Goal: Task Accomplishment & Management: Manage account settings

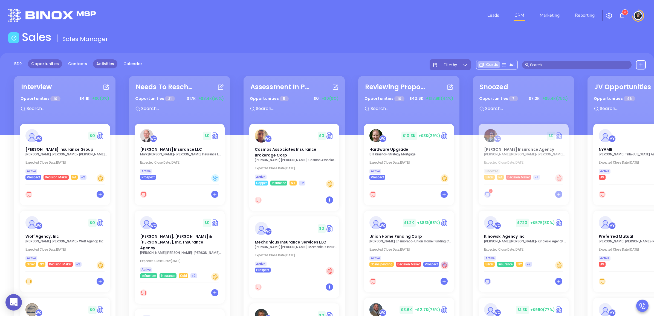
click at [102, 63] on link "Activities" at bounding box center [105, 63] width 24 height 9
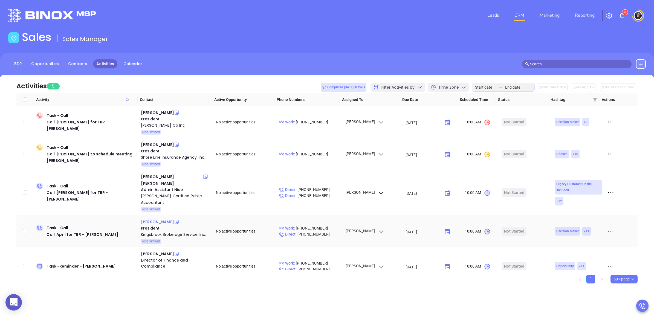
click at [152, 219] on div "[PERSON_NAME]" at bounding box center [157, 222] width 33 height 7
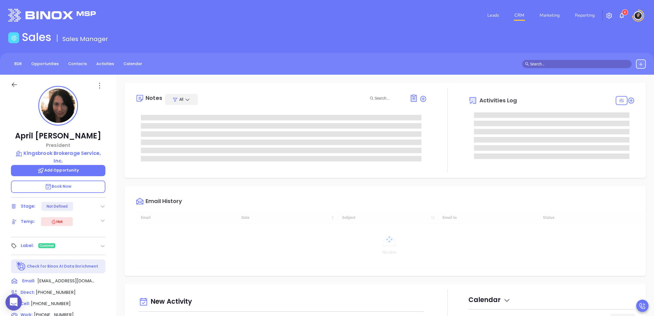
type input "[DATE]"
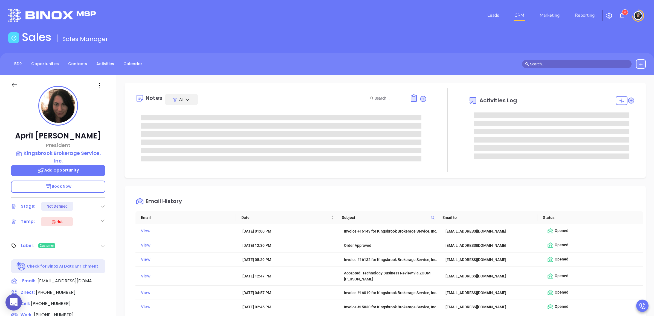
type input "[PERSON_NAME]"
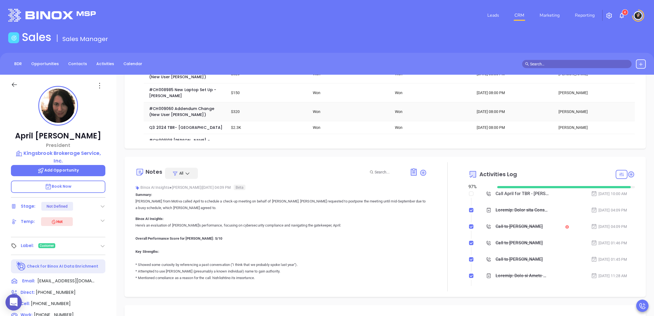
scroll to position [240, 0]
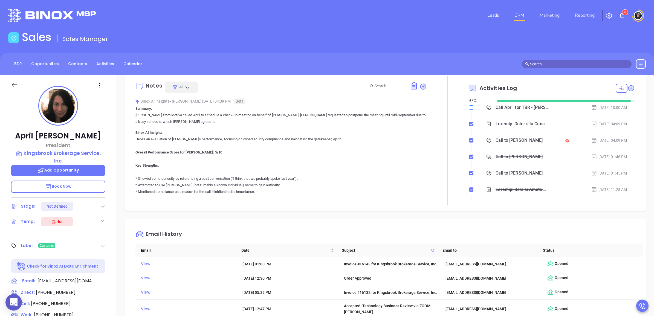
click at [469, 106] on input "checkbox" at bounding box center [471, 107] width 4 height 4
checkbox input "true"
click at [518, 15] on link "CRM" at bounding box center [520, 15] width 14 height 11
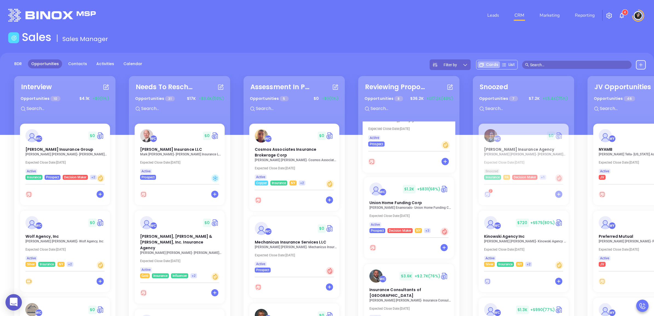
scroll to position [171, 0]
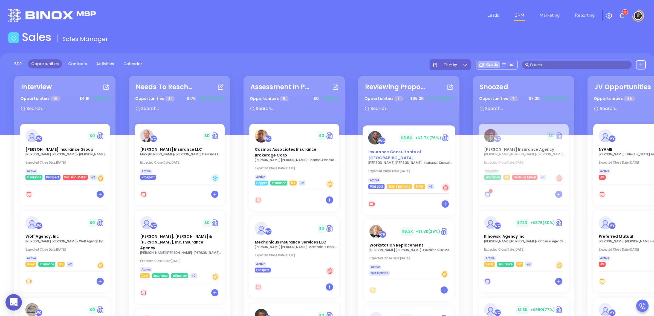
click at [403, 152] on span "Insurance Consultants of [GEOGRAPHIC_DATA]" at bounding box center [394, 154] width 53 height 11
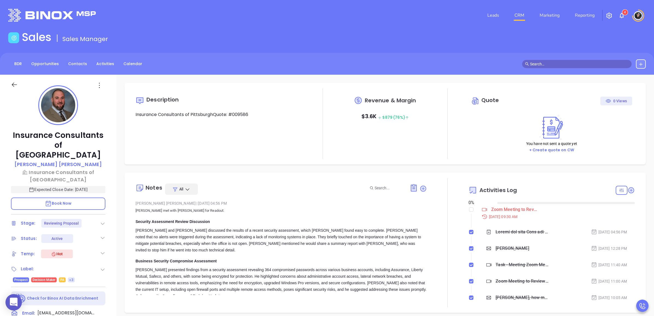
type input "08/20/2025"
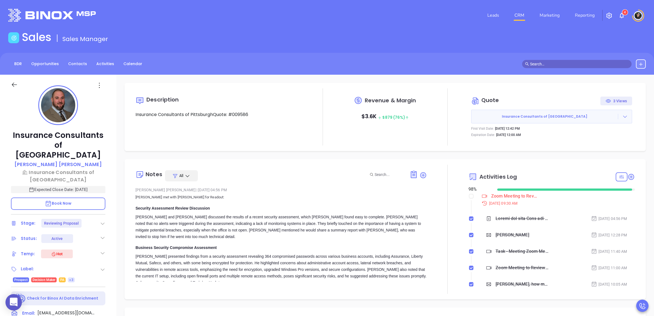
type input "[PERSON_NAME]"
click at [469, 199] on label at bounding box center [471, 196] width 4 height 6
click at [469, 199] on input "checkbox" at bounding box center [471, 196] width 4 height 4
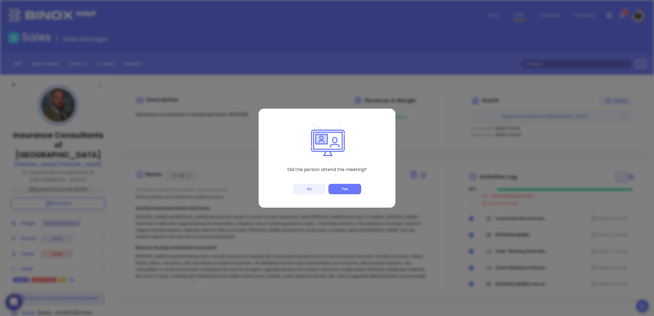
click at [284, 188] on div "Did the person attend the meeting? No Yes" at bounding box center [327, 158] width 137 height 99
click at [298, 184] on button "No" at bounding box center [309, 189] width 33 height 10
checkbox input "true"
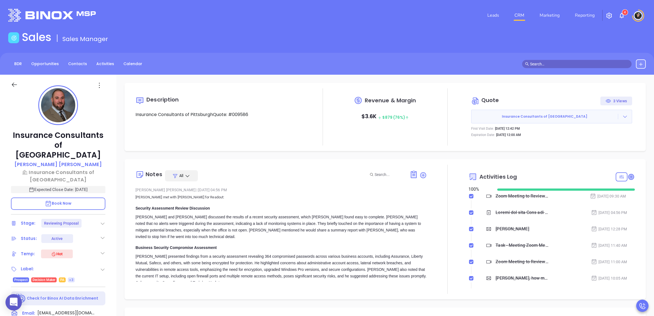
click at [629, 177] on icon at bounding box center [631, 176] width 5 height 5
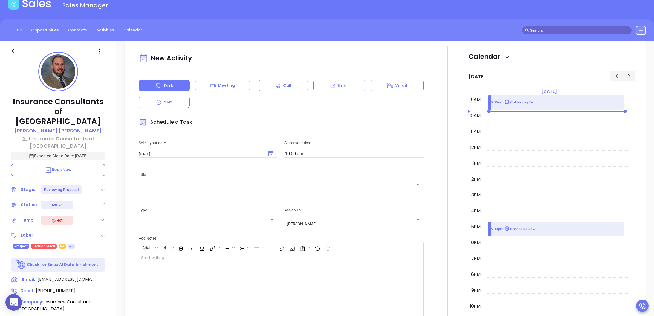
scroll to position [74, 0]
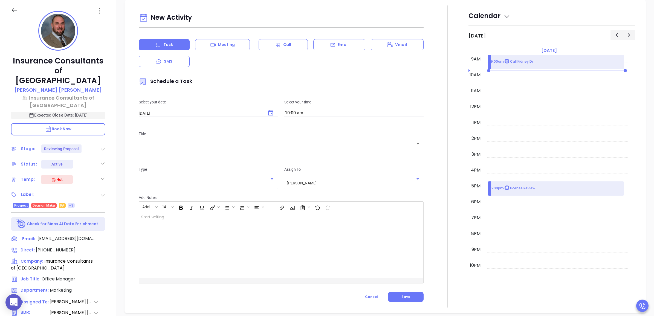
drag, startPoint x: 243, startPoint y: 113, endPoint x: 262, endPoint y: 113, distance: 19.2
click at [244, 113] on input "08/20/2025" at bounding box center [200, 113] width 123 height 5
click at [266, 110] on button "Choose date, selected date is Aug 20, 2025" at bounding box center [270, 113] width 13 height 13
click at [173, 177] on button "19" at bounding box center [173, 178] width 10 height 10
type input "[DATE]"
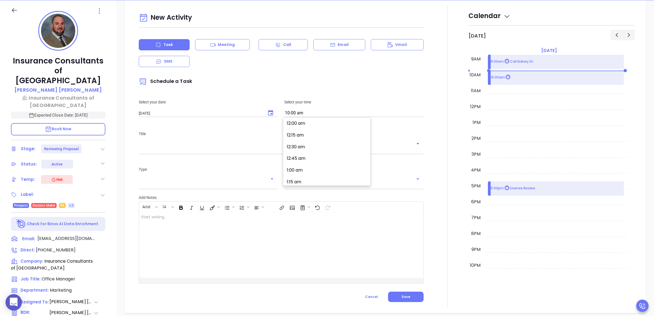
click at [292, 110] on input "10:00 am" at bounding box center [353, 114] width 139 height 8
click at [310, 138] on button "11:30 am" at bounding box center [328, 136] width 85 height 12
type input "11:30 am"
click at [198, 153] on div "Title ​" at bounding box center [281, 142] width 291 height 36
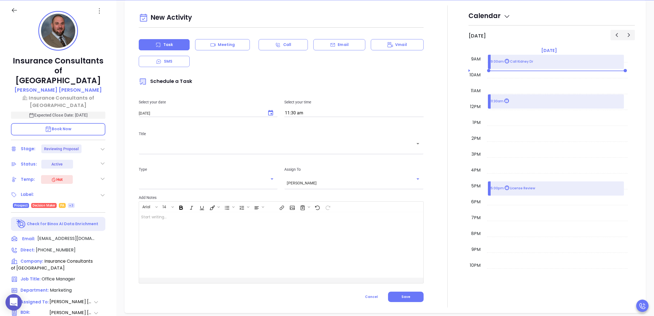
click at [200, 151] on div "​" at bounding box center [281, 147] width 285 height 11
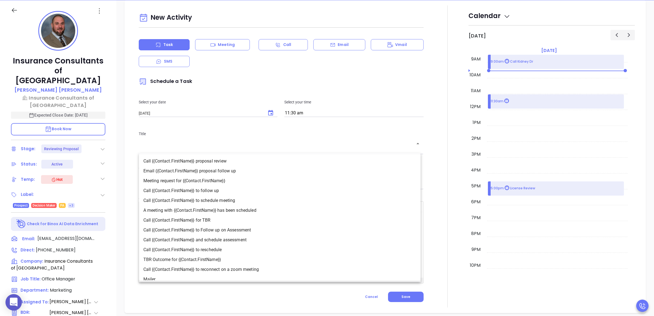
click at [229, 196] on li "Call {{Contact.FirstName}} to schedule meeting" at bounding box center [280, 201] width 282 height 10
type input "Call Matt to schedule meeting"
type input "Call"
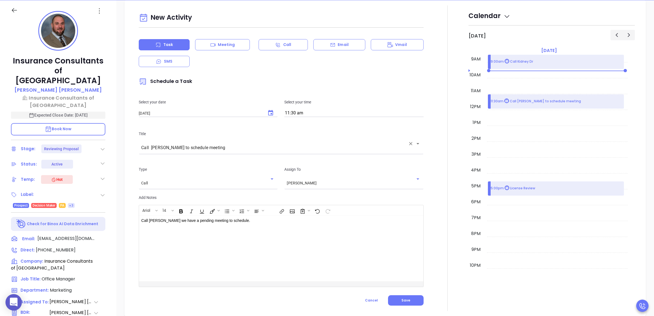
click at [226, 147] on input "Call Matt to schedule meeting" at bounding box center [273, 147] width 264 height 5
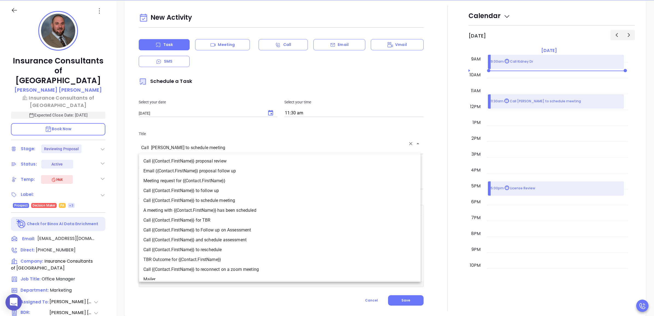
click at [217, 186] on li "Call {{Contact.FirstName}} to follow up" at bounding box center [280, 191] width 282 height 10
type input "Call Matt to follow up"
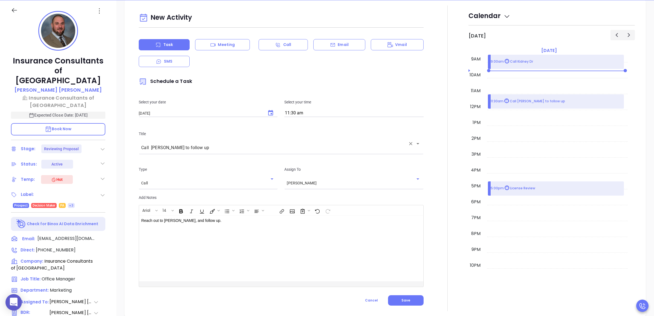
click at [392, 191] on div "Type Call ​ Assign To Wendy Hernandez ​" at bounding box center [281, 177] width 291 height 35
click at [409, 181] on icon "Clear" at bounding box center [410, 178] width 5 height 5
click at [415, 180] on icon "Open" at bounding box center [418, 179] width 7 height 7
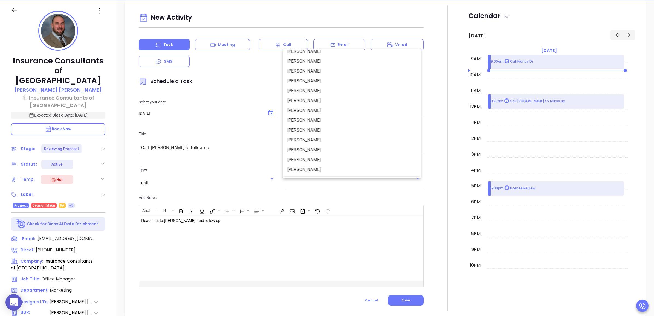
scroll to position [55, 0]
click at [306, 157] on li "[PERSON_NAME]" at bounding box center [352, 160] width 138 height 10
type input "[PERSON_NAME]"
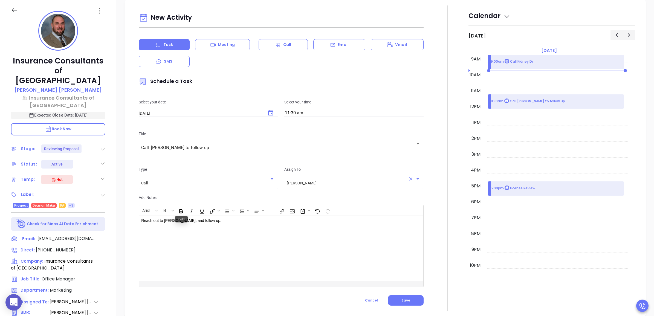
click at [213, 223] on p "Reach out to Matt, and follow up." at bounding box center [271, 221] width 260 height 6
click at [236, 234] on p "﻿ ﻿" at bounding box center [271, 231] width 260 height 6
click at [406, 298] on span "Save" at bounding box center [406, 300] width 9 height 5
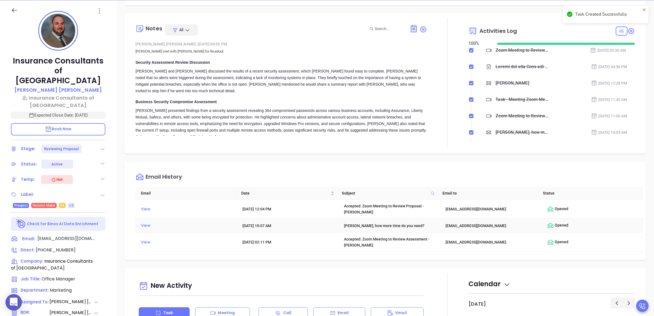
scroll to position [0, 0]
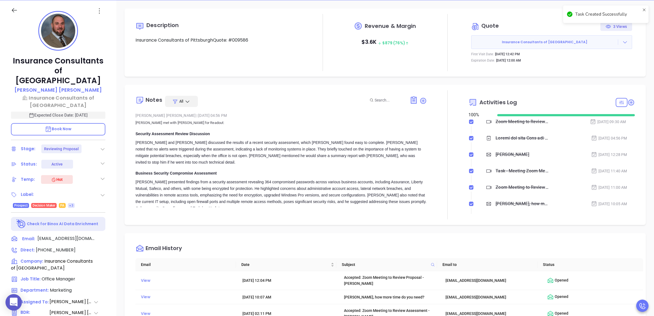
checkbox input "false"
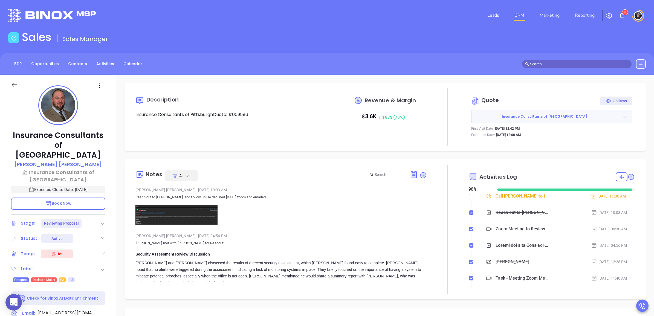
click at [517, 10] on link "CRM" at bounding box center [520, 15] width 14 height 11
type input "[PERSON_NAME]"
click at [185, 218] on img at bounding box center [177, 215] width 82 height 20
click at [515, 14] on link "CRM" at bounding box center [520, 15] width 14 height 11
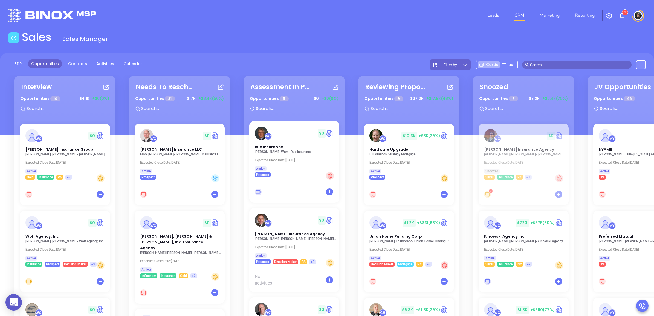
click at [550, 66] on input "text" at bounding box center [579, 65] width 99 height 6
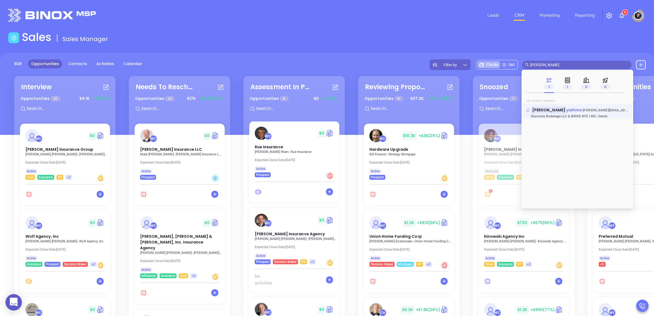
type input "olga mat"
click at [544, 110] on mark "Olga Mat" at bounding box center [549, 110] width 35 height 7
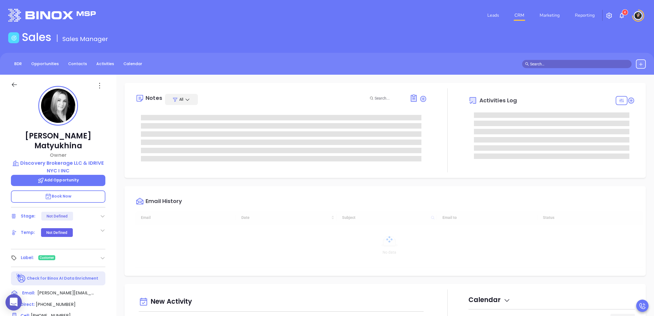
type input "08/20/2025"
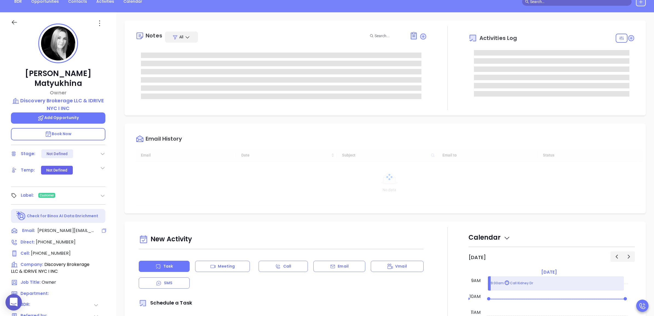
scroll to position [68, 0]
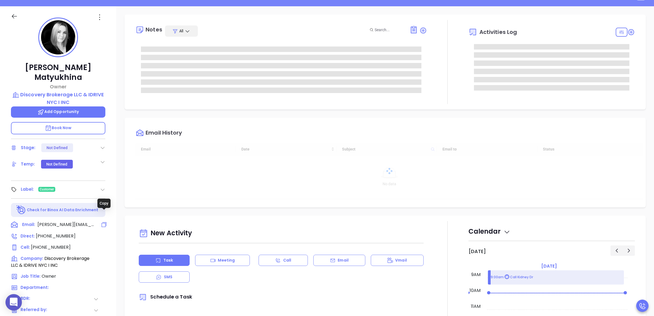
click at [103, 222] on icon at bounding box center [104, 224] width 5 height 5
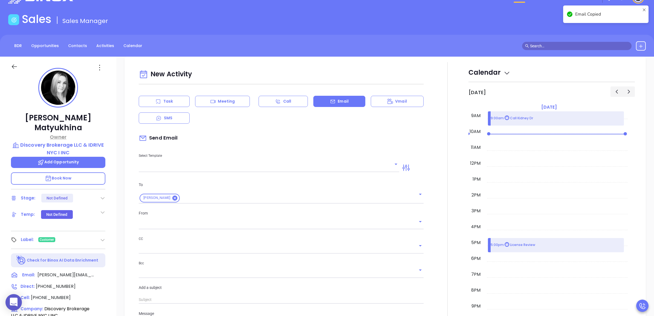
scroll to position [0, 0]
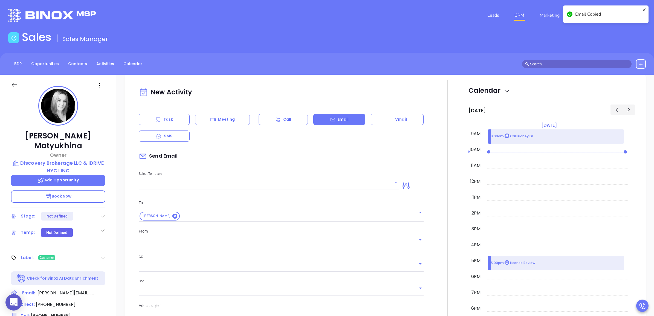
type input "[PERSON_NAME]"
